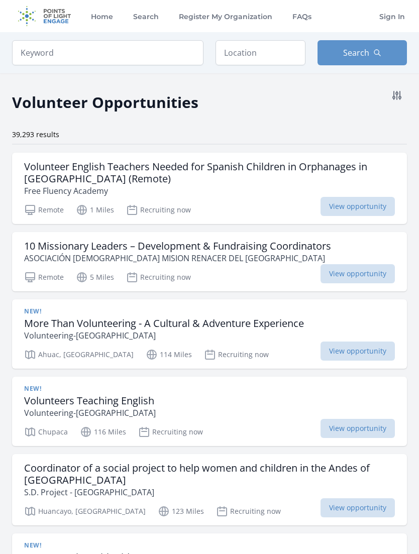
click at [81, 404] on h3 "Volunteers Teaching English" at bounding box center [90, 401] width 132 height 12
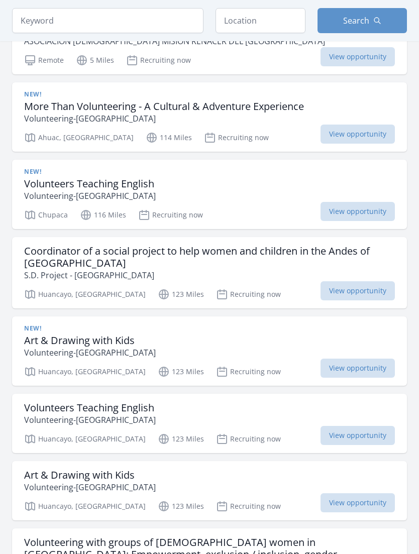
scroll to position [218, 0]
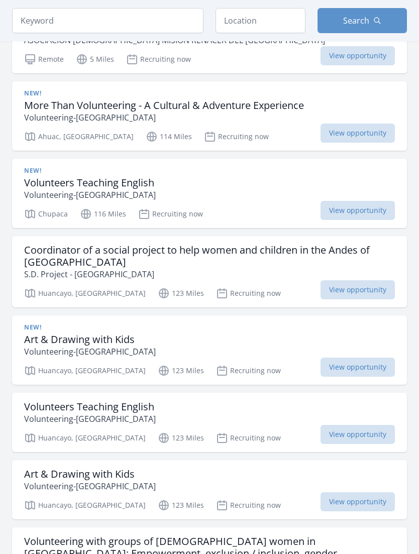
click at [39, 253] on h3 "Coordinator of a social project to help women and children in the Andes of [GEO…" at bounding box center [209, 257] width 371 height 24
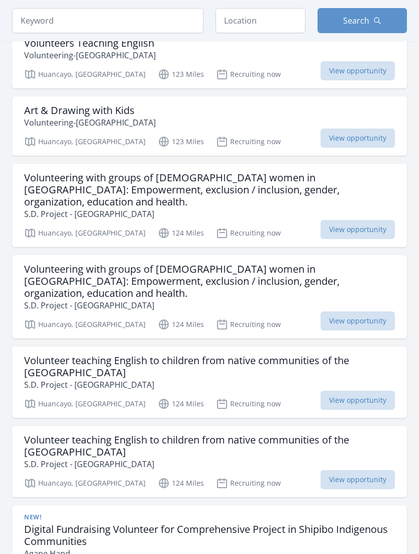
scroll to position [588, 0]
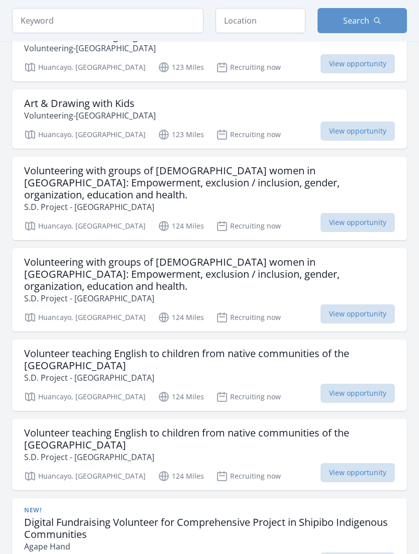
click at [68, 257] on h3 "Volunteering with groups of Andean women in Peru: Empowerment, exclusion / incl…" at bounding box center [209, 275] width 371 height 36
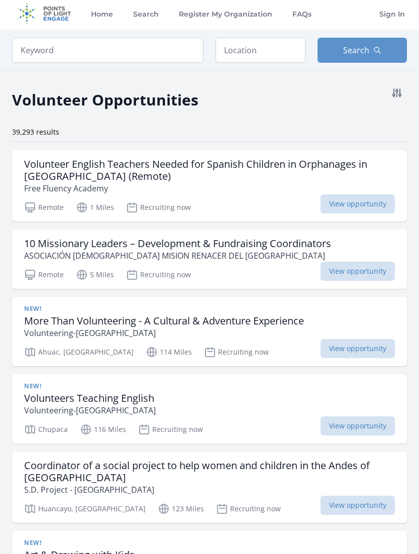
scroll to position [0, 0]
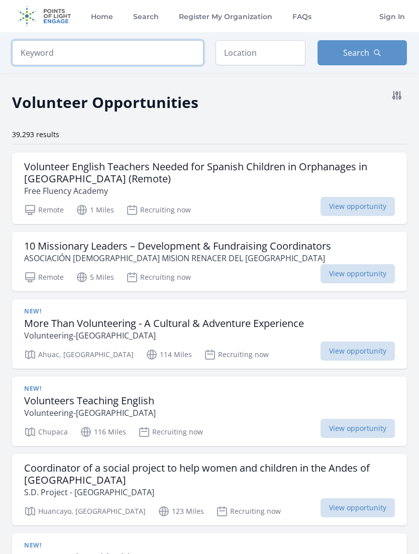
click at [42, 51] on input "search" at bounding box center [107, 52] width 191 height 25
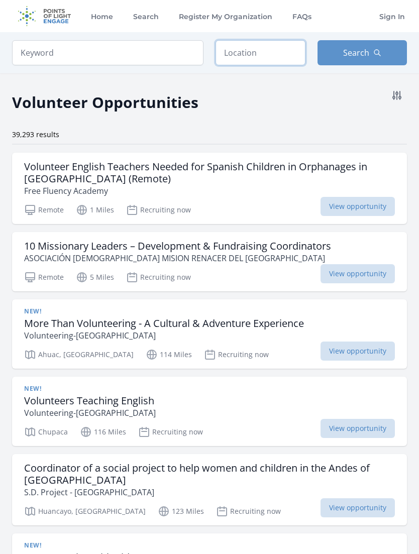
click at [251, 59] on input "text" at bounding box center [261, 52] width 90 height 25
click at [275, 53] on input "text" at bounding box center [261, 52] width 90 height 25
click at [402, 93] on icon at bounding box center [397, 95] width 12 height 12
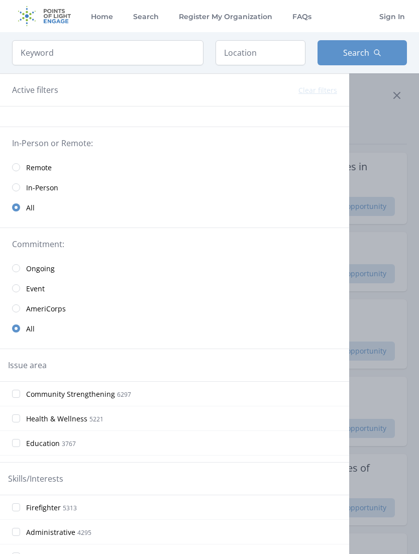
click at [18, 164] on input "radio" at bounding box center [16, 167] width 8 height 8
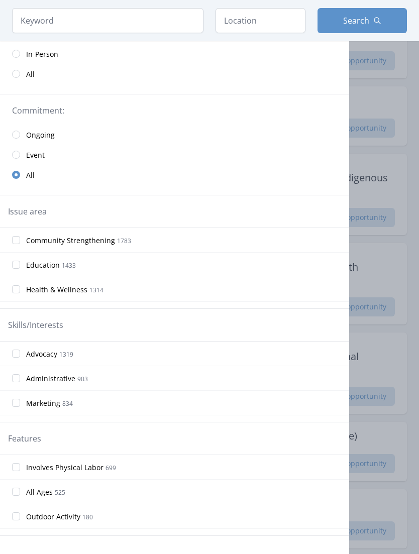
scroll to position [147, 0]
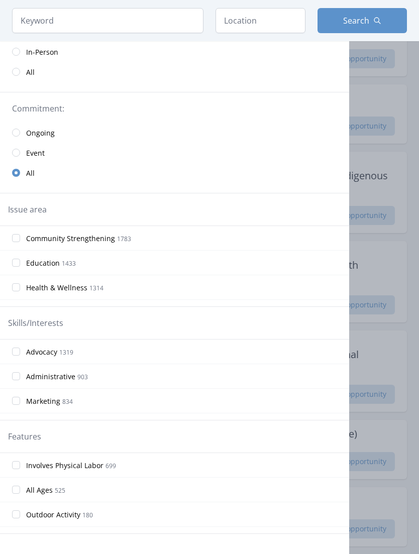
click at [410, 142] on div at bounding box center [209, 277] width 419 height 554
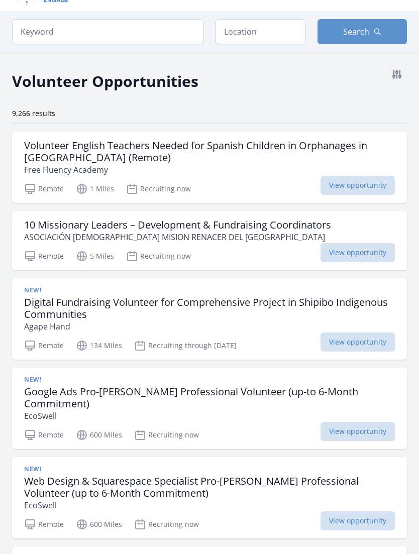
scroll to position [24, 0]
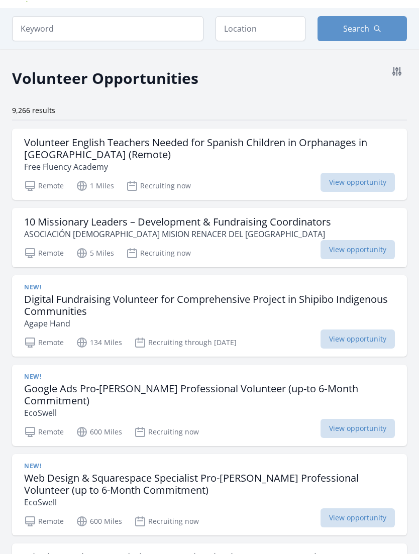
click at [265, 224] on h3 "10 Missionary Leaders – Development & Fundraising Coordinators" at bounding box center [177, 223] width 307 height 12
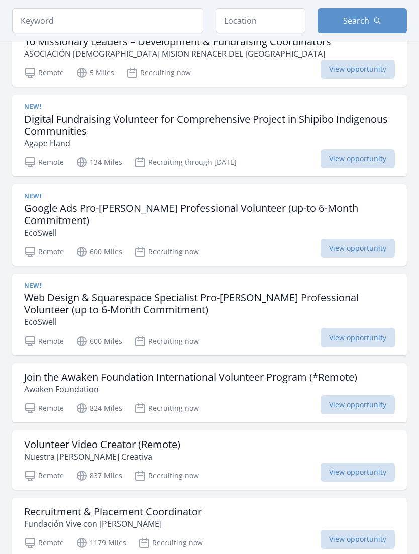
scroll to position [204, 0]
click at [116, 197] on div "New!" at bounding box center [209, 196] width 371 height 8
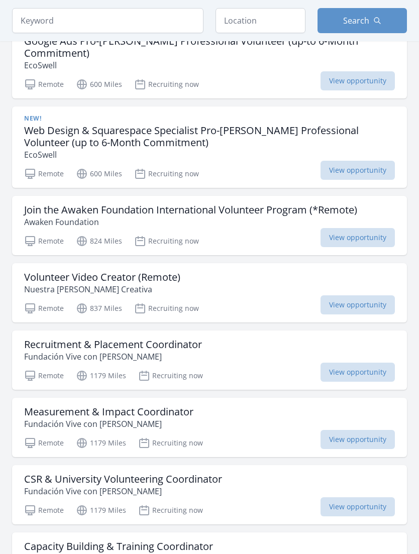
scroll to position [372, 0]
click at [281, 204] on h3 "Join the Awaken Foundation International Volunteer Program (*Remote)" at bounding box center [190, 210] width 333 height 12
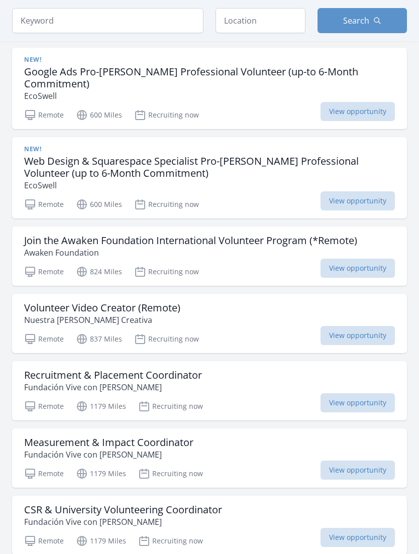
scroll to position [341, 0]
click at [247, 305] on div "Volunteer Video Creator (Remote) Nuestra Tierra Aldea Creativa" at bounding box center [209, 314] width 371 height 24
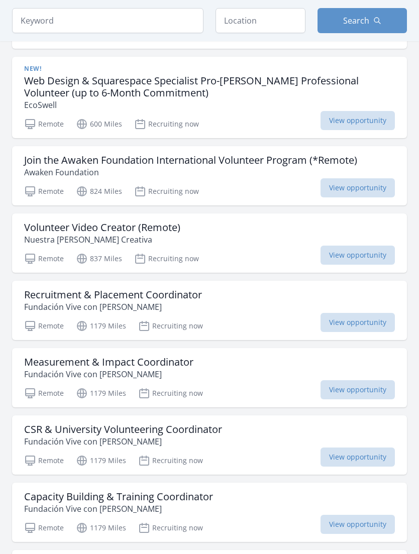
scroll to position [422, 0]
click at [248, 291] on div "Recruitment & Placement Coordinator Fundación Vive con Esperanza" at bounding box center [209, 301] width 371 height 24
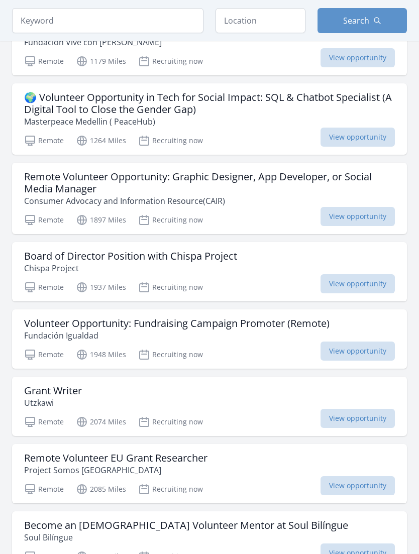
scroll to position [959, 0]
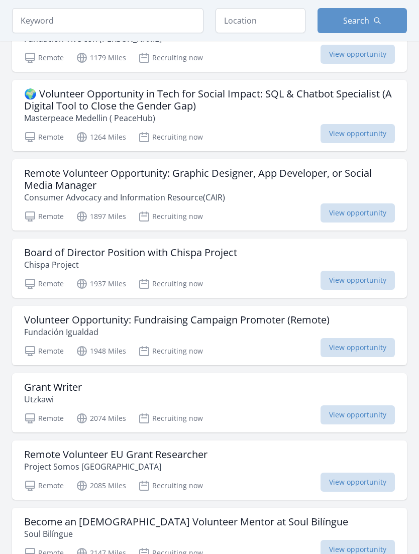
click at [274, 315] on h3 "Volunteer Opportunity: Fundraising Campaign Promoter (Remote)" at bounding box center [176, 321] width 305 height 12
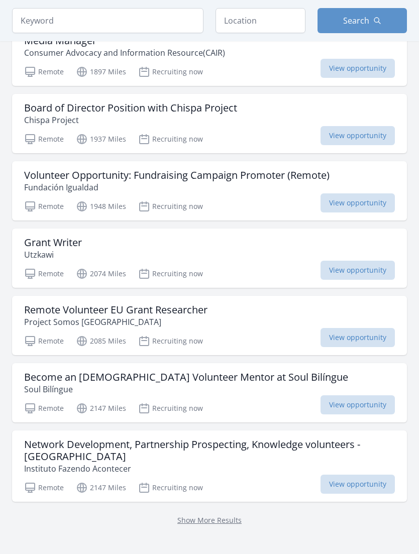
scroll to position [1104, 0]
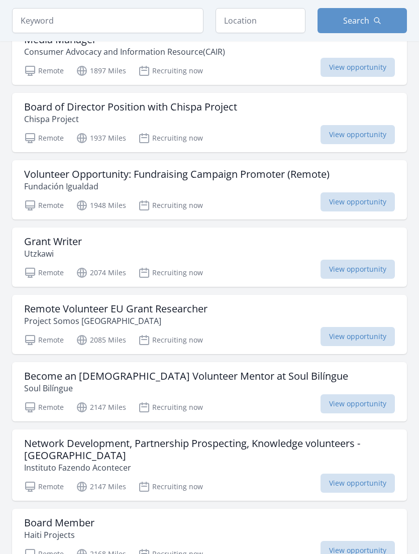
click at [253, 371] on h3 "Become an English Volunteer Mentor at Soul Bilíngue" at bounding box center [186, 377] width 324 height 12
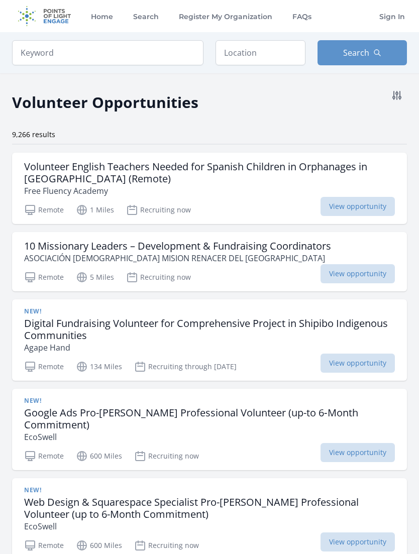
click at [399, 95] on icon at bounding box center [397, 95] width 12 height 12
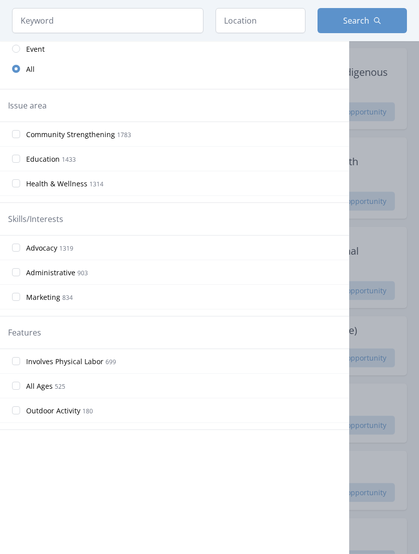
scroll to position [253, 0]
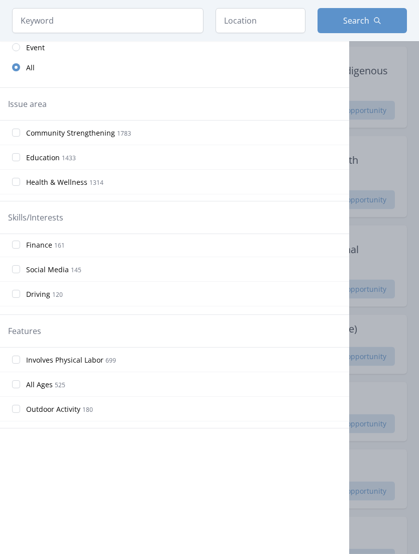
click at [20, 158] on input "Education 1433" at bounding box center [16, 158] width 8 height 8
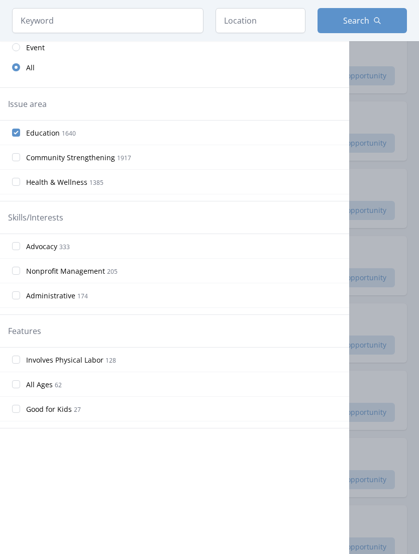
click at [15, 160] on input "Community Strengthening 1917" at bounding box center [16, 157] width 8 height 8
click at [18, 183] on input "Health & Wellness 1385" at bounding box center [16, 182] width 8 height 8
click at [16, 157] on input "Community Strengthening 1917" at bounding box center [16, 157] width 8 height 8
click at [13, 134] on input "Education 1640" at bounding box center [16, 133] width 8 height 8
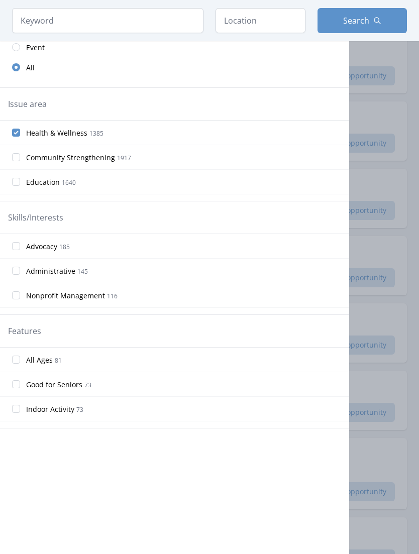
click at [16, 135] on input "Health & Wellness 1385" at bounding box center [16, 133] width 8 height 8
click at [17, 136] on input "Health & Wellness 1385" at bounding box center [16, 133] width 8 height 8
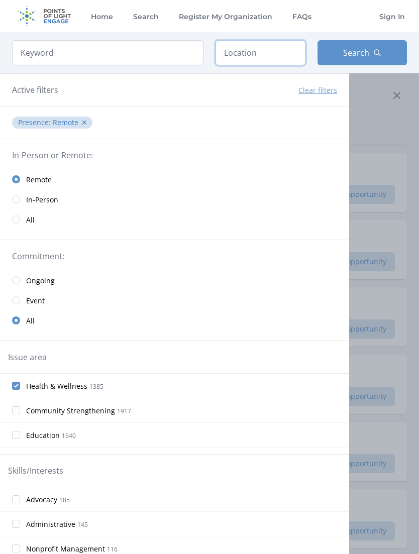
click at [235, 55] on input "text" at bounding box center [261, 52] width 90 height 25
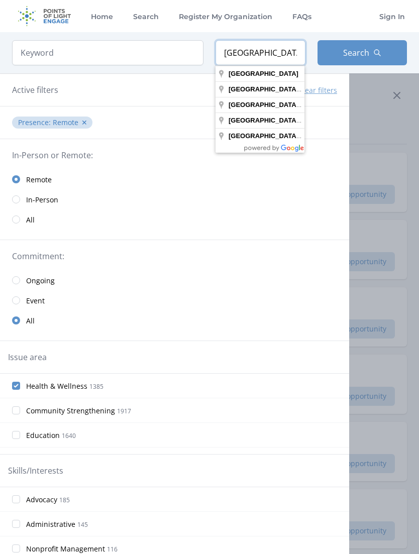
type input "Peru"
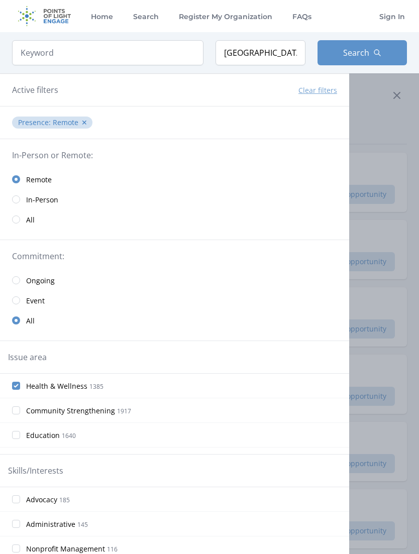
click at [367, 42] on button "Search" at bounding box center [363, 52] width 90 height 25
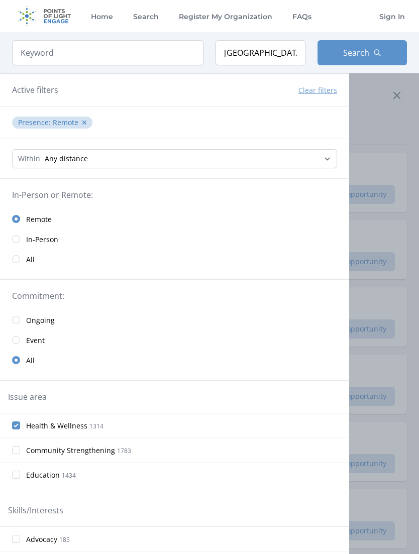
click at [378, 114] on div at bounding box center [209, 277] width 419 height 554
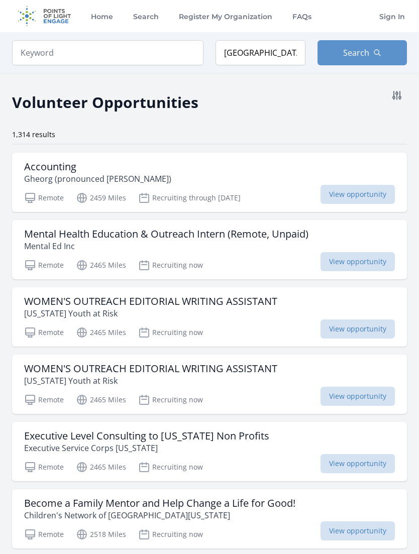
click at [34, 177] on p "Gheorg (pronounced George)" at bounding box center [97, 179] width 147 height 12
click at [270, 55] on input "Peru" at bounding box center [261, 52] width 90 height 25
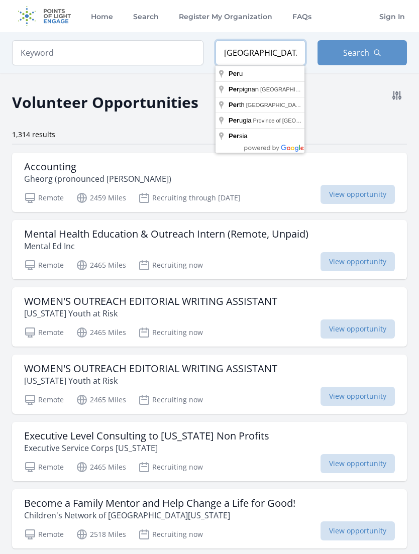
type input "Peru"
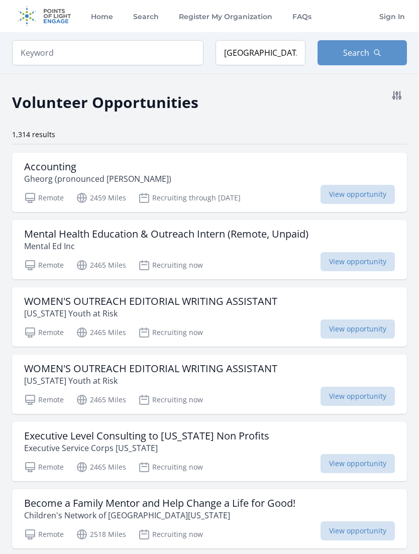
click at [379, 50] on icon "button" at bounding box center [377, 53] width 8 height 8
click at [59, 303] on h3 "WOMEN'S OUTREACH EDITORIAL WRITING ASSISTANT" at bounding box center [150, 301] width 253 height 12
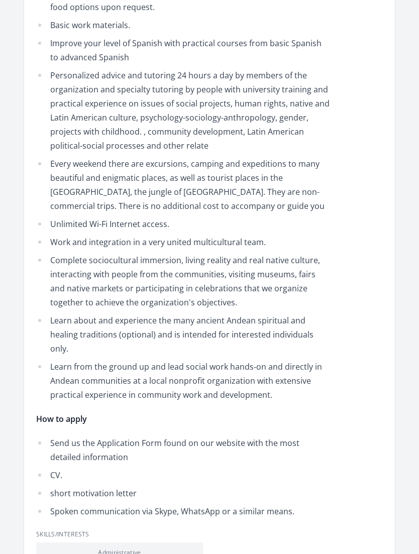
scroll to position [1428, 0]
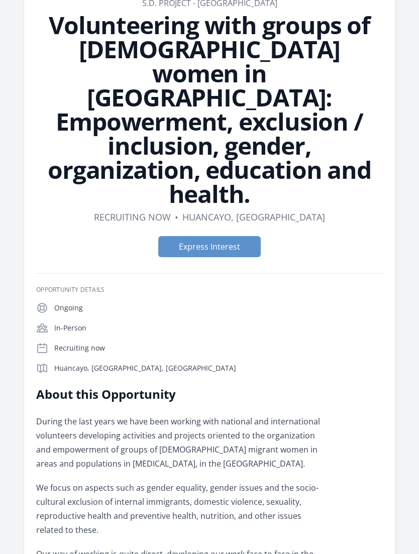
scroll to position [64, 0]
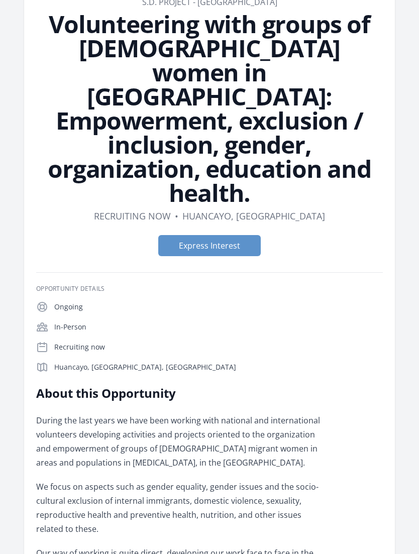
click at [45, 323] on icon at bounding box center [42, 327] width 10 height 8
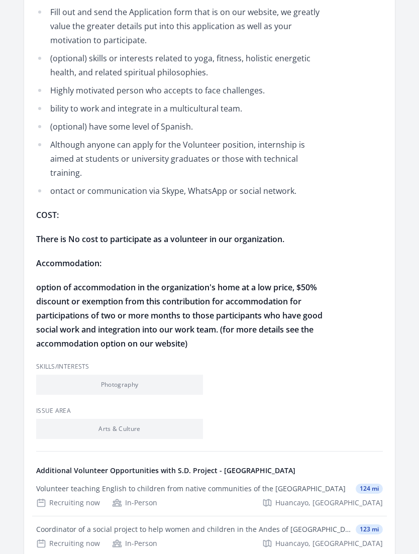
scroll to position [1349, 0]
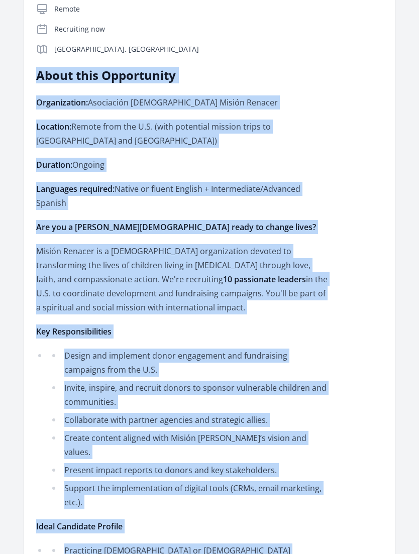
scroll to position [246, 0]
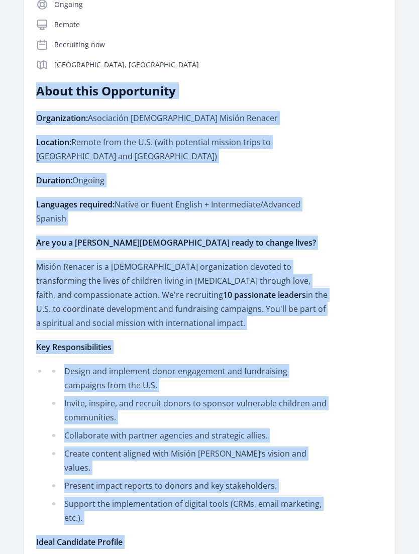
click at [386, 387] on article "Organization ASOCIACIÓN CRISTIANA MISION RENACER DEL PERÚ 10 Missionary Leaders…" at bounding box center [209, 495] width 371 height 1393
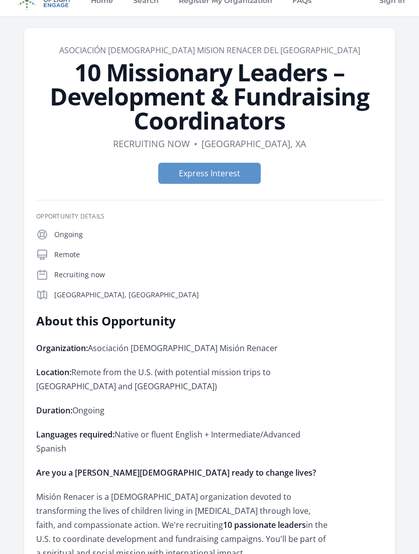
scroll to position [0, 0]
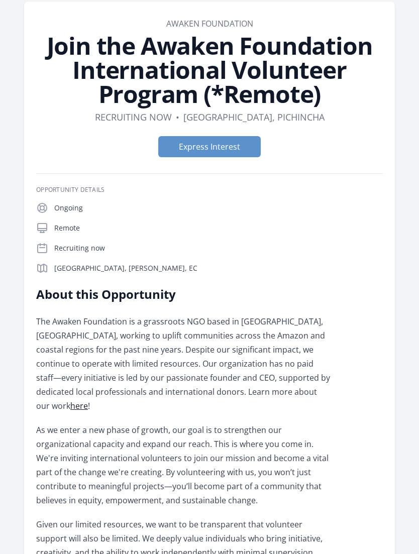
scroll to position [21, 0]
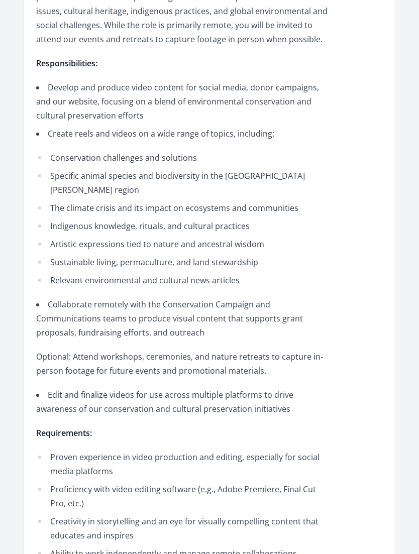
scroll to position [430, 0]
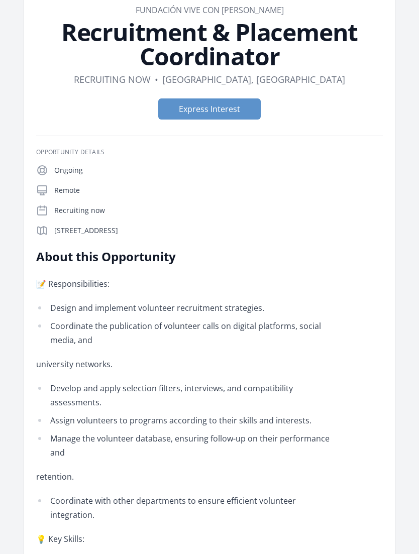
scroll to position [42, 0]
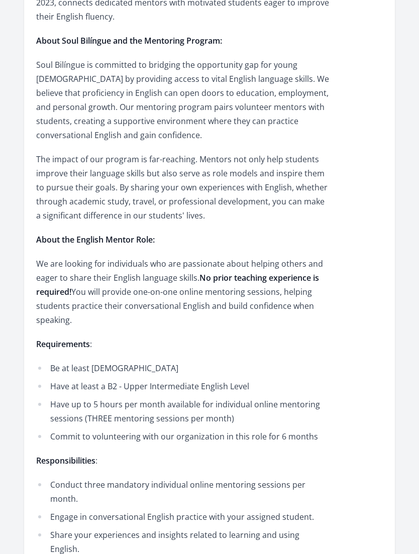
scroll to position [478, 0]
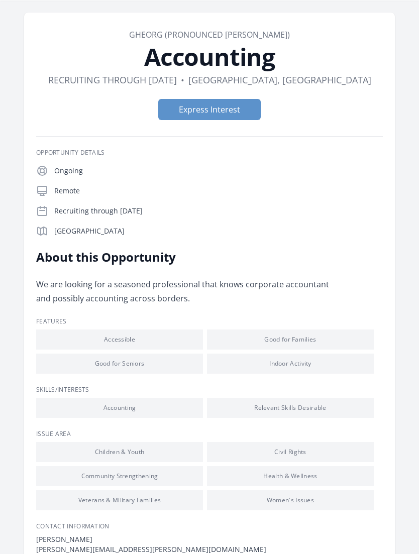
scroll to position [19, 0]
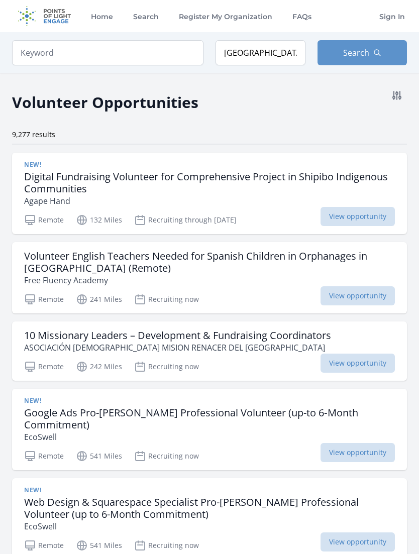
click at [37, 186] on h3 "Digital Fundraising Volunteer for Comprehensive Project in Shipibo Indigenous C…" at bounding box center [209, 183] width 371 height 24
click at [391, 100] on icon at bounding box center [397, 95] width 12 height 12
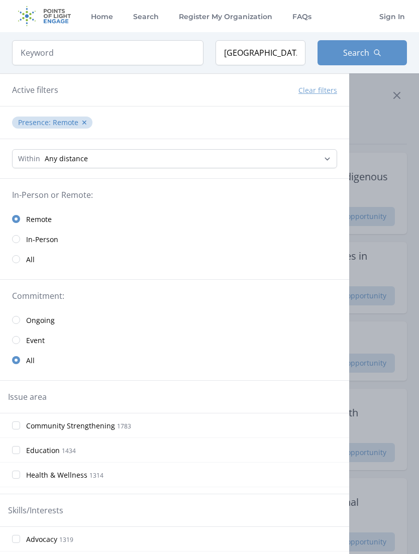
click at [14, 241] on input "radio" at bounding box center [16, 239] width 8 height 8
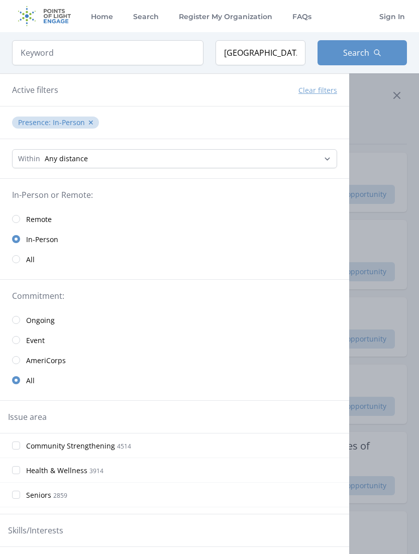
click at [18, 219] on input "radio" at bounding box center [16, 219] width 8 height 8
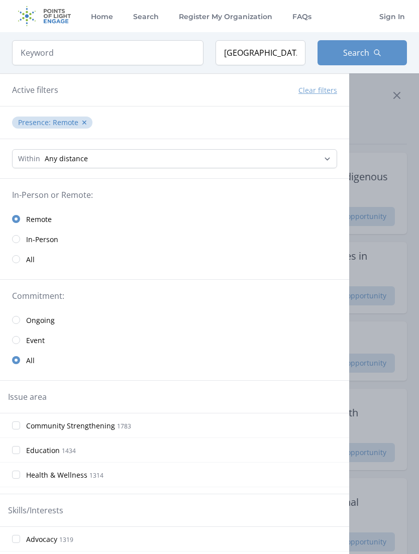
click at [401, 127] on div at bounding box center [209, 277] width 419 height 554
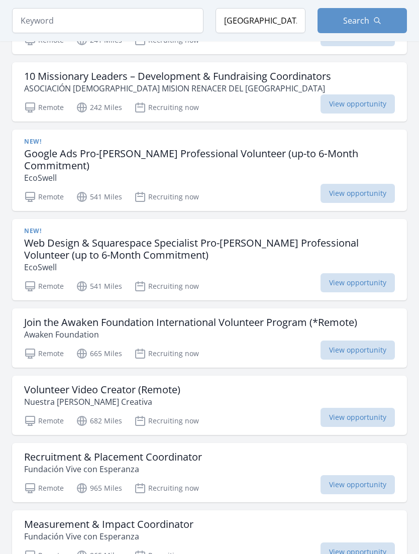
scroll to position [259, 0]
click at [41, 317] on h3 "Join the Awaken Foundation International Volunteer Program (*Remote)" at bounding box center [190, 323] width 333 height 12
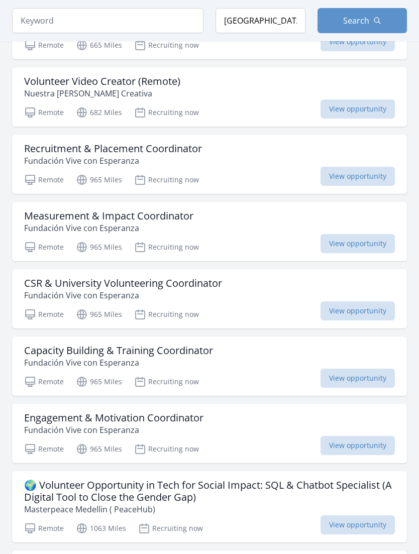
scroll to position [569, 0]
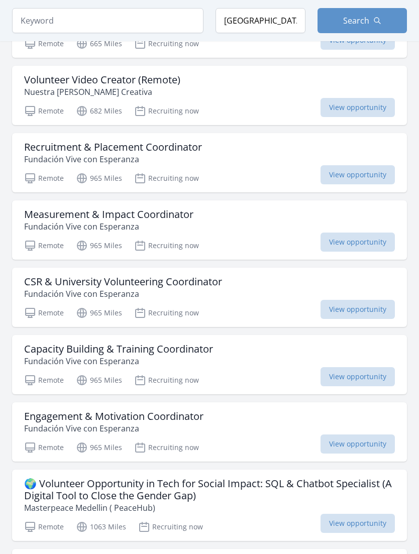
click at [41, 276] on h3 "CSR & University Volunteering Coordinator" at bounding box center [123, 282] width 198 height 12
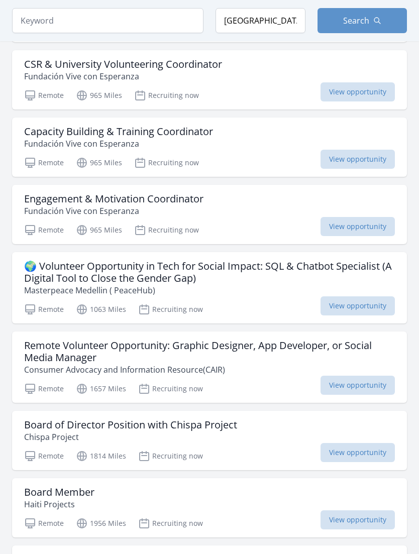
scroll to position [796, 0]
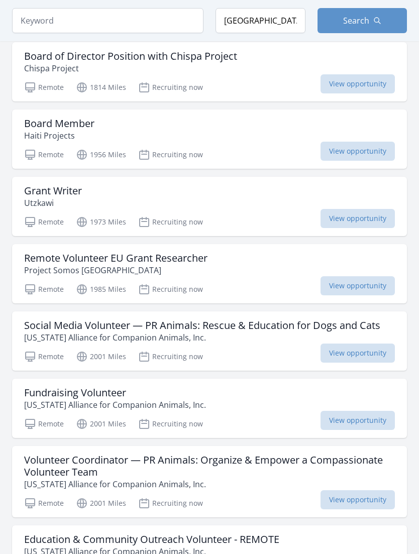
scroll to position [1156, 0]
click at [36, 252] on h3 "Remote Volunteer EU Grant Researcher" at bounding box center [115, 258] width 183 height 12
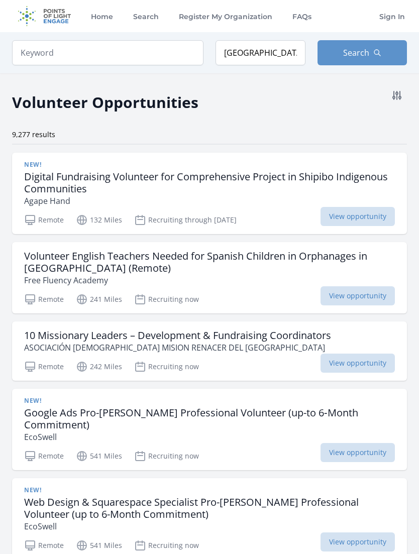
click at [392, 98] on icon at bounding box center [397, 95] width 12 height 12
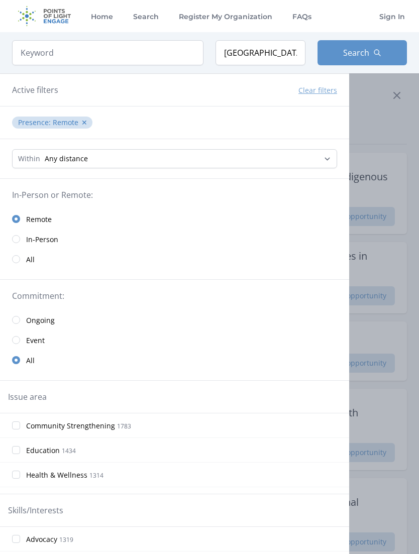
click at [24, 260] on link "All" at bounding box center [174, 259] width 349 height 20
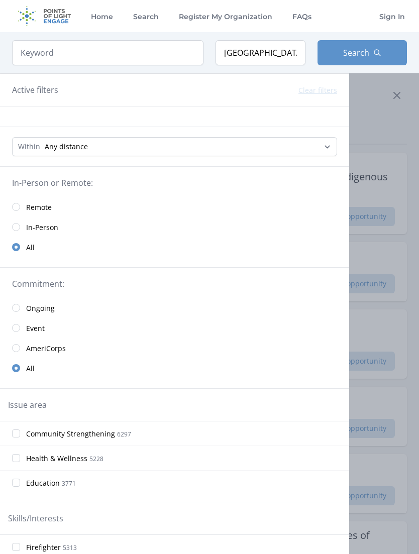
click at [400, 53] on button "Search" at bounding box center [363, 52] width 90 height 25
click at [406, 135] on div at bounding box center [209, 277] width 419 height 554
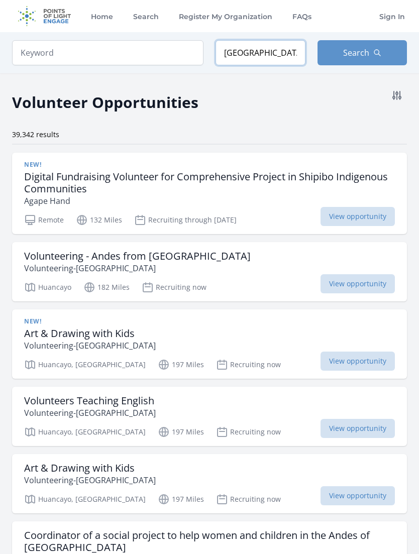
click at [281, 58] on input "Peru" at bounding box center [261, 52] width 90 height 25
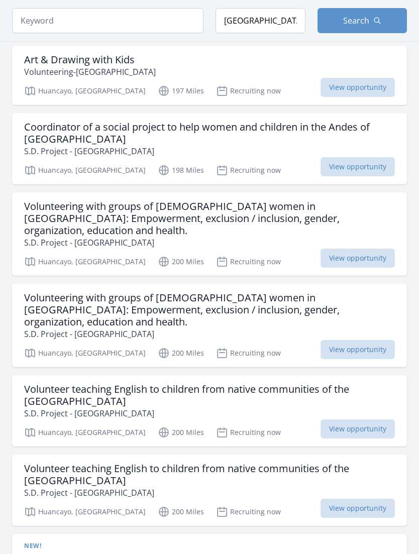
scroll to position [394, 0]
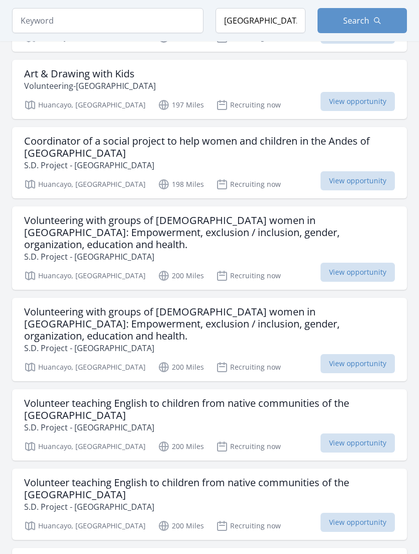
click at [375, 142] on h3 "Coordinator of a social project to help women and children in the Andes of Peru" at bounding box center [209, 147] width 371 height 24
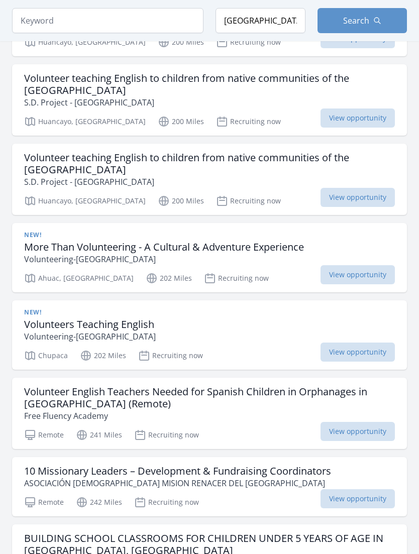
scroll to position [723, 0]
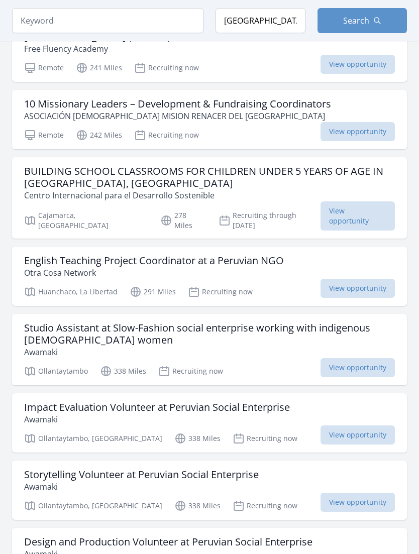
scroll to position [1084, 0]
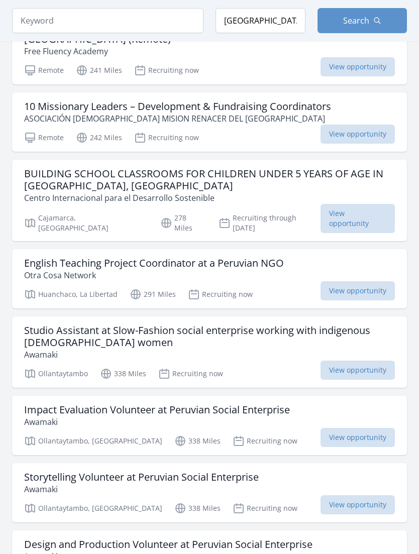
click at [33, 257] on h3 "English Teaching Project Coordinator at a Peruvian NGO" at bounding box center [154, 263] width 260 height 12
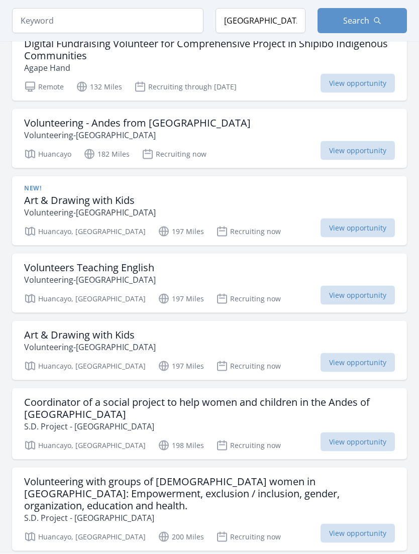
scroll to position [0, 0]
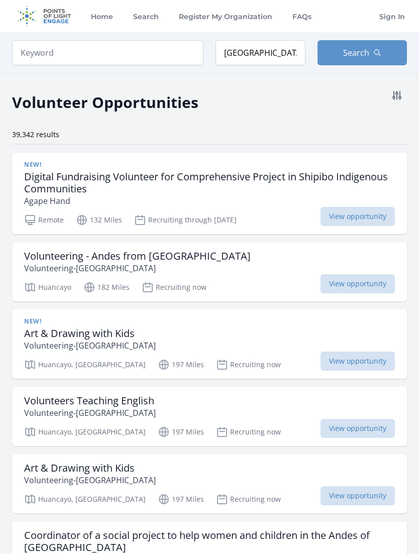
click at [394, 104] on button at bounding box center [397, 95] width 20 height 20
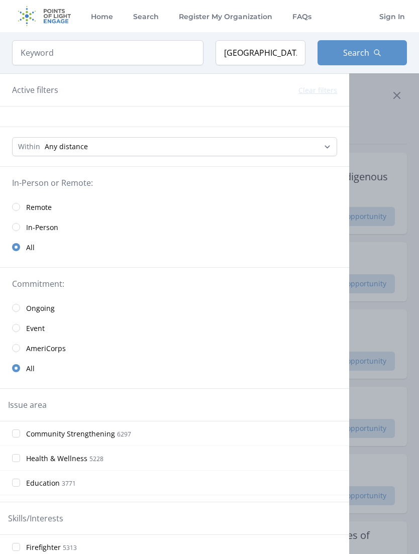
click at [16, 207] on input "radio" at bounding box center [16, 207] width 8 height 8
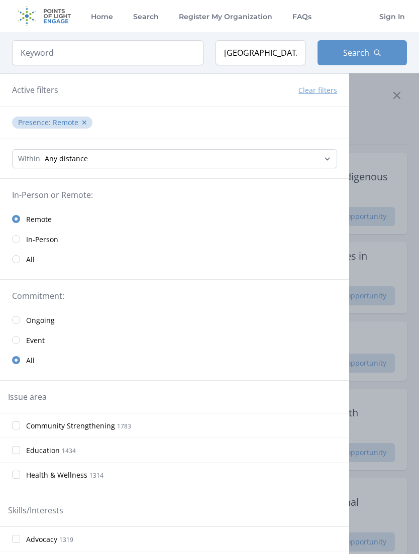
click at [381, 52] on button "Search" at bounding box center [363, 52] width 90 height 25
click at [398, 95] on icon at bounding box center [397, 95] width 12 height 12
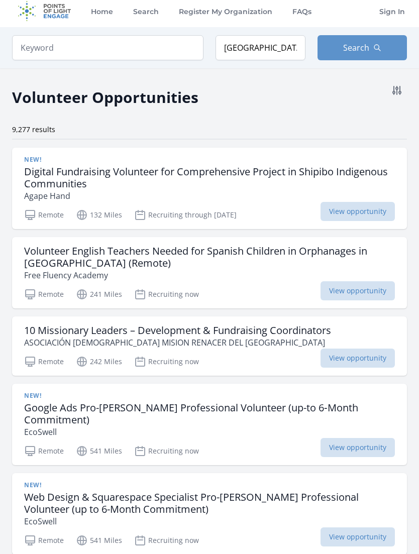
scroll to position [9, 0]
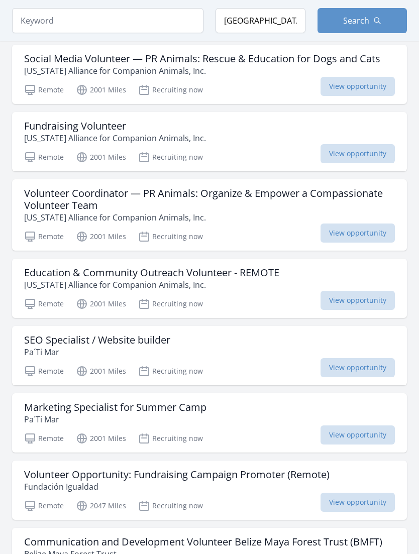
scroll to position [1422, 0]
click at [194, 334] on div "SEO Specialist / Website builder Pa´Ti Mar" at bounding box center [209, 346] width 371 height 24
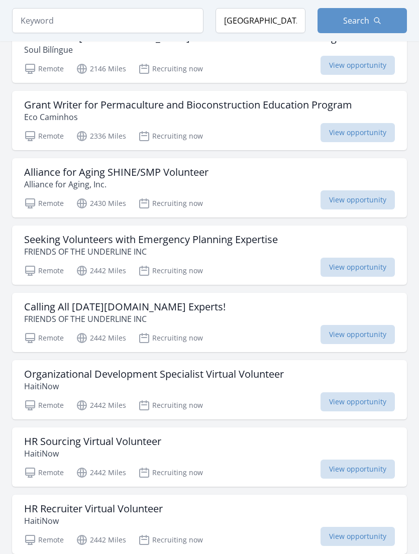
scroll to position [2141, 0]
click at [250, 166] on div "Alliance for Aging SHINE/SMP Volunteer Alliance for Aging, Inc." at bounding box center [209, 178] width 371 height 24
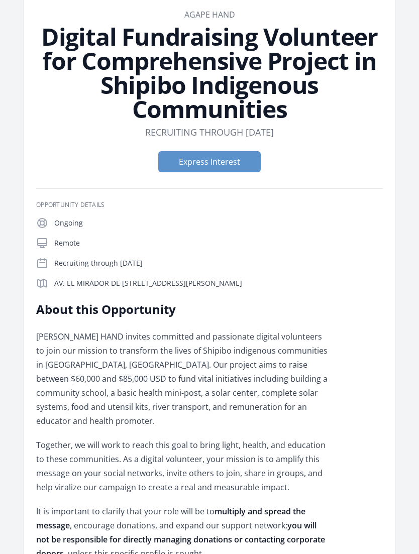
scroll to position [30, 0]
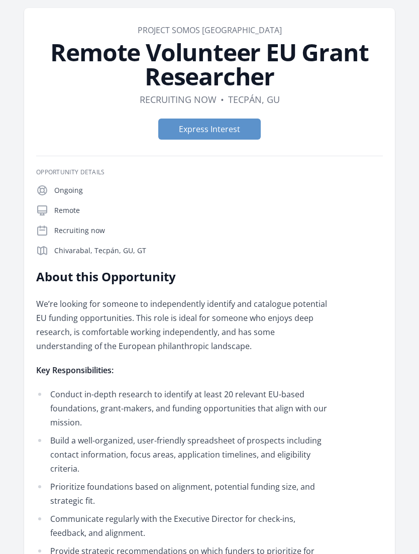
scroll to position [28, 0]
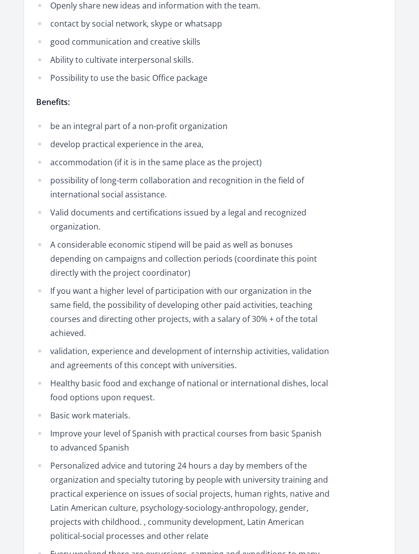
scroll to position [980, 0]
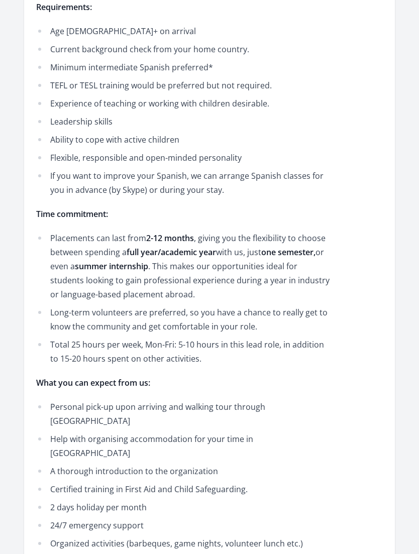
scroll to position [1059, 0]
